Goal: Browse casually: Explore the website without a specific task or goal

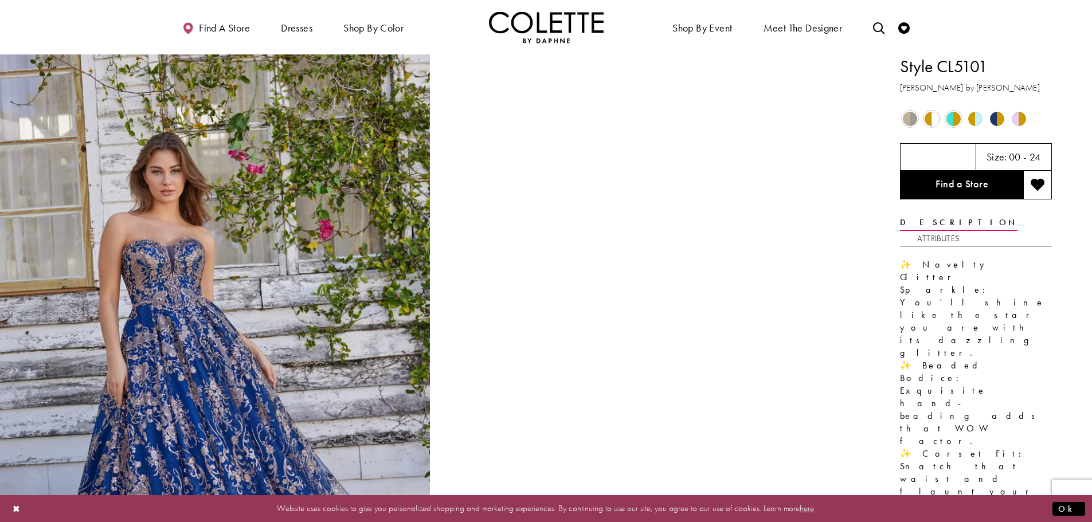
click at [935, 121] on span "Product color controls state depends on size chosen" at bounding box center [932, 119] width 14 height 14
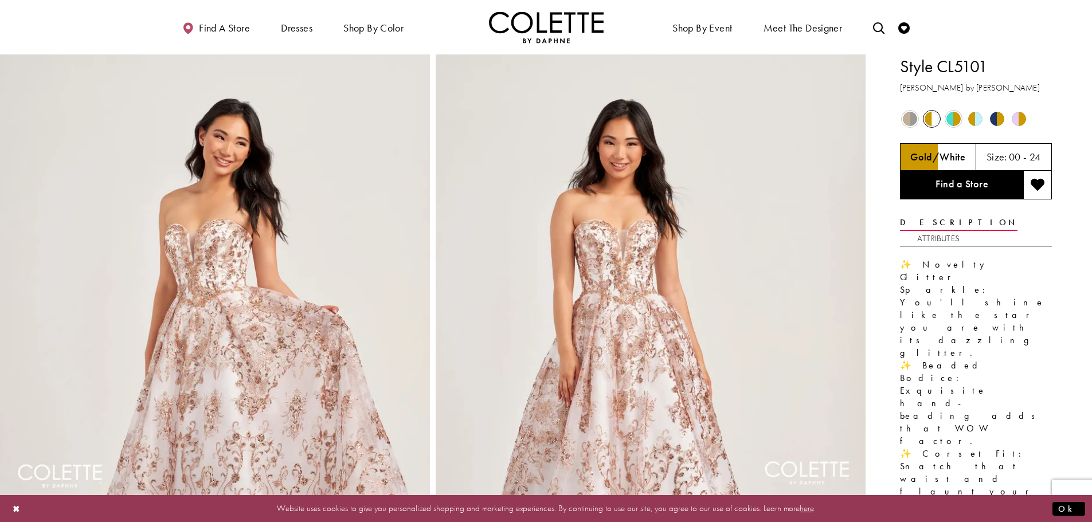
click at [912, 123] on span "Product color controls state depends on size chosen" at bounding box center [910, 119] width 14 height 14
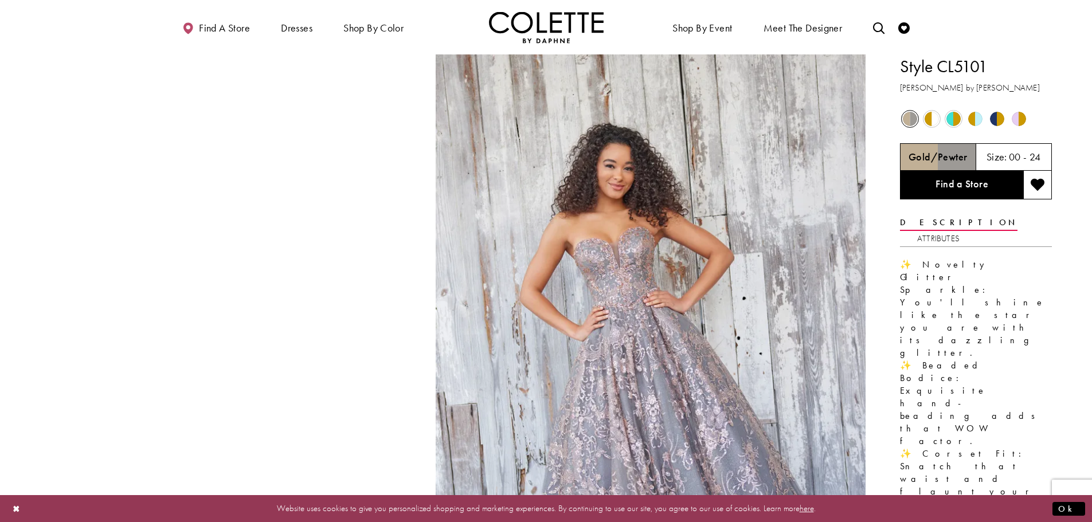
click at [932, 121] on span "Product color controls state depends on size chosen" at bounding box center [932, 119] width 14 height 14
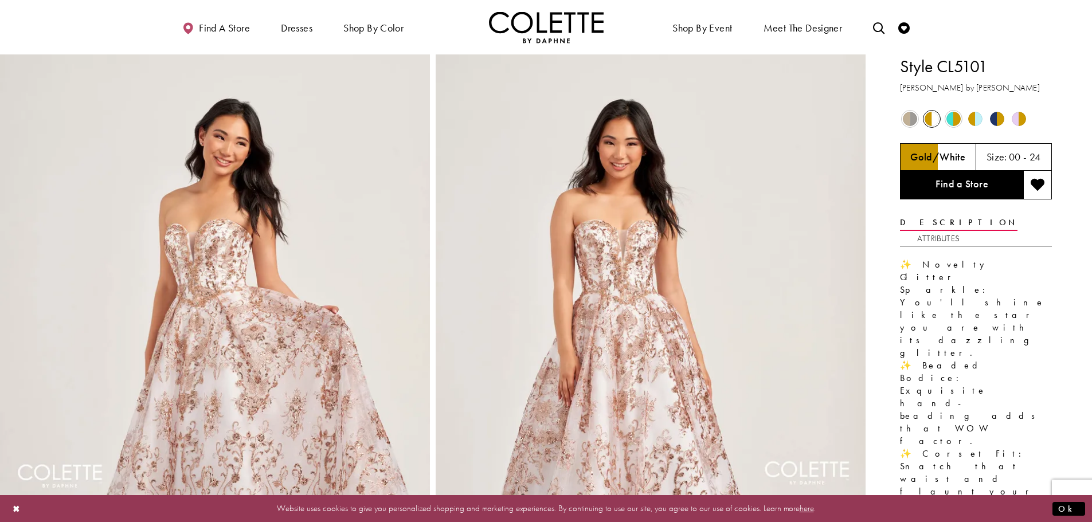
click at [954, 117] on span "Product color controls state depends on size chosen" at bounding box center [954, 119] width 14 height 14
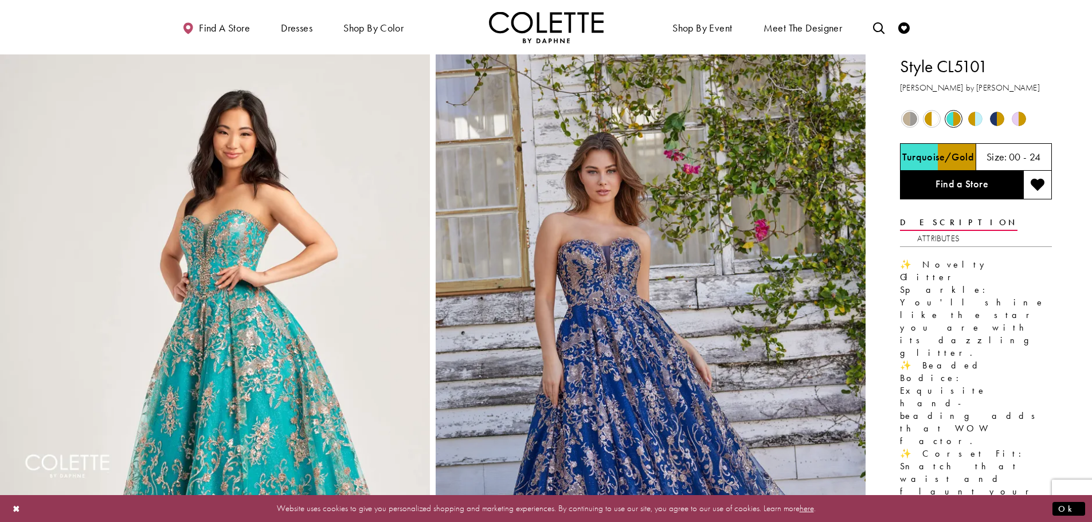
click at [971, 118] on span "Product color controls state depends on size chosen" at bounding box center [976, 119] width 14 height 14
click at [974, 118] on span "Product color controls state depends on size chosen" at bounding box center [976, 119] width 14 height 14
click at [978, 116] on span "Product color controls state depends on size chosen" at bounding box center [976, 119] width 14 height 14
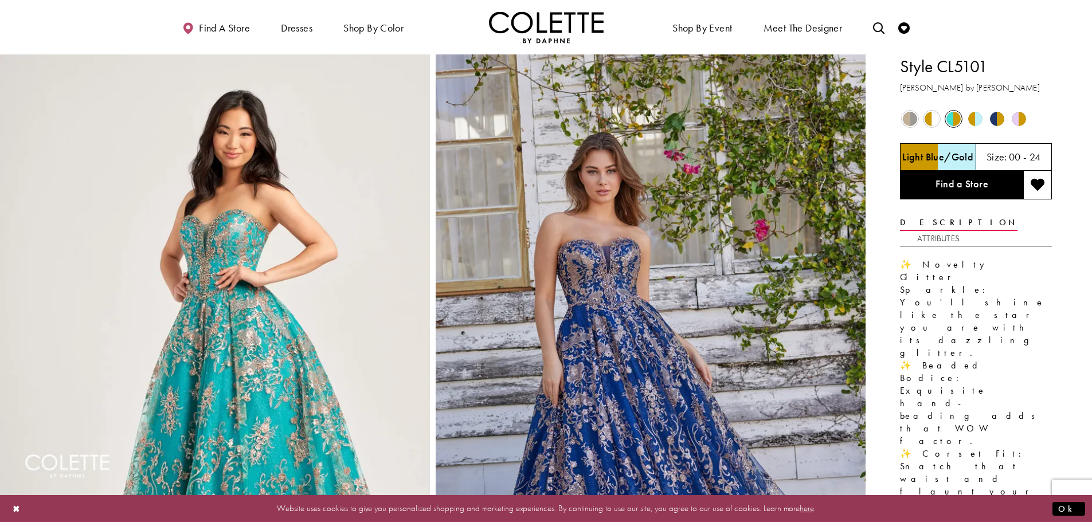
click at [978, 116] on span "Product color controls state depends on size chosen" at bounding box center [976, 119] width 14 height 14
click at [955, 122] on span "Product color controls state depends on size chosen" at bounding box center [954, 119] width 14 height 14
click at [977, 116] on span "Product color controls state depends on size chosen" at bounding box center [976, 119] width 14 height 14
click at [998, 120] on span "Product color controls state depends on size chosen" at bounding box center [997, 119] width 14 height 14
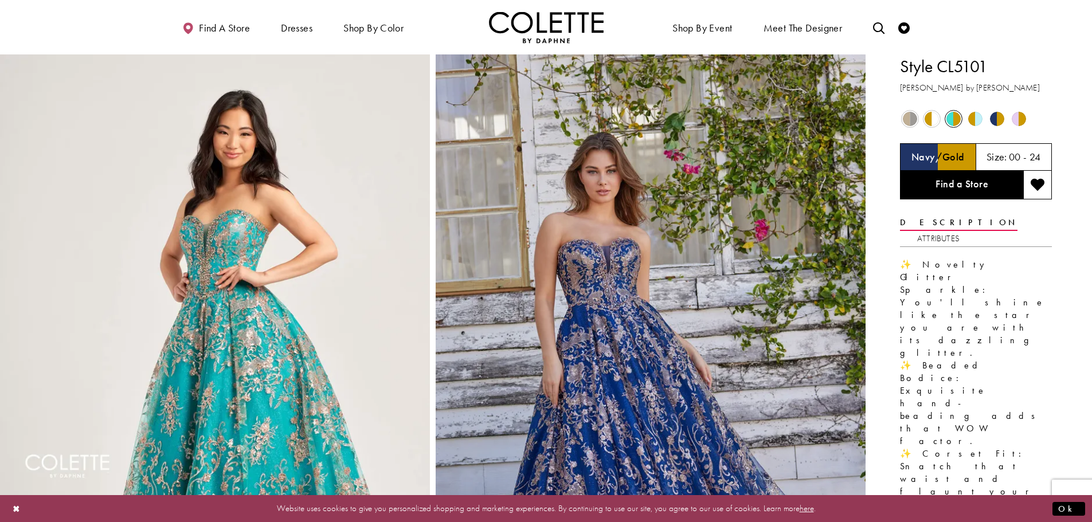
click at [1020, 117] on span "Product color controls state depends on size chosen" at bounding box center [1019, 119] width 14 height 14
click at [1019, 119] on span "Product color controls state depends on size chosen" at bounding box center [1019, 119] width 14 height 14
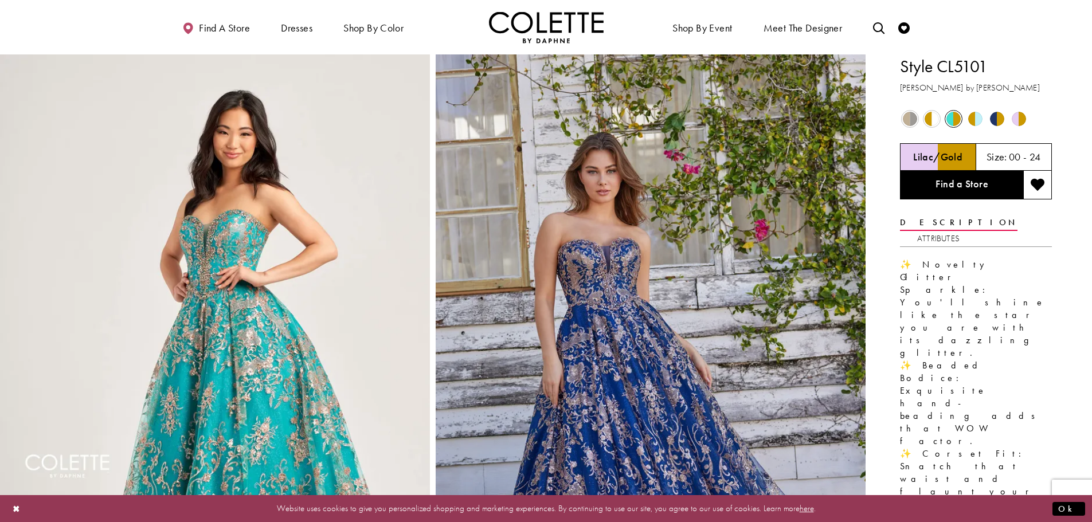
click at [1019, 119] on span "Product color controls state depends on size chosen" at bounding box center [1019, 119] width 14 height 14
click at [997, 119] on span "Product color controls state depends on size chosen" at bounding box center [997, 119] width 14 height 14
click at [975, 123] on span "Product color controls state depends on size chosen" at bounding box center [976, 119] width 14 height 14
